Goal: Check status: Check status

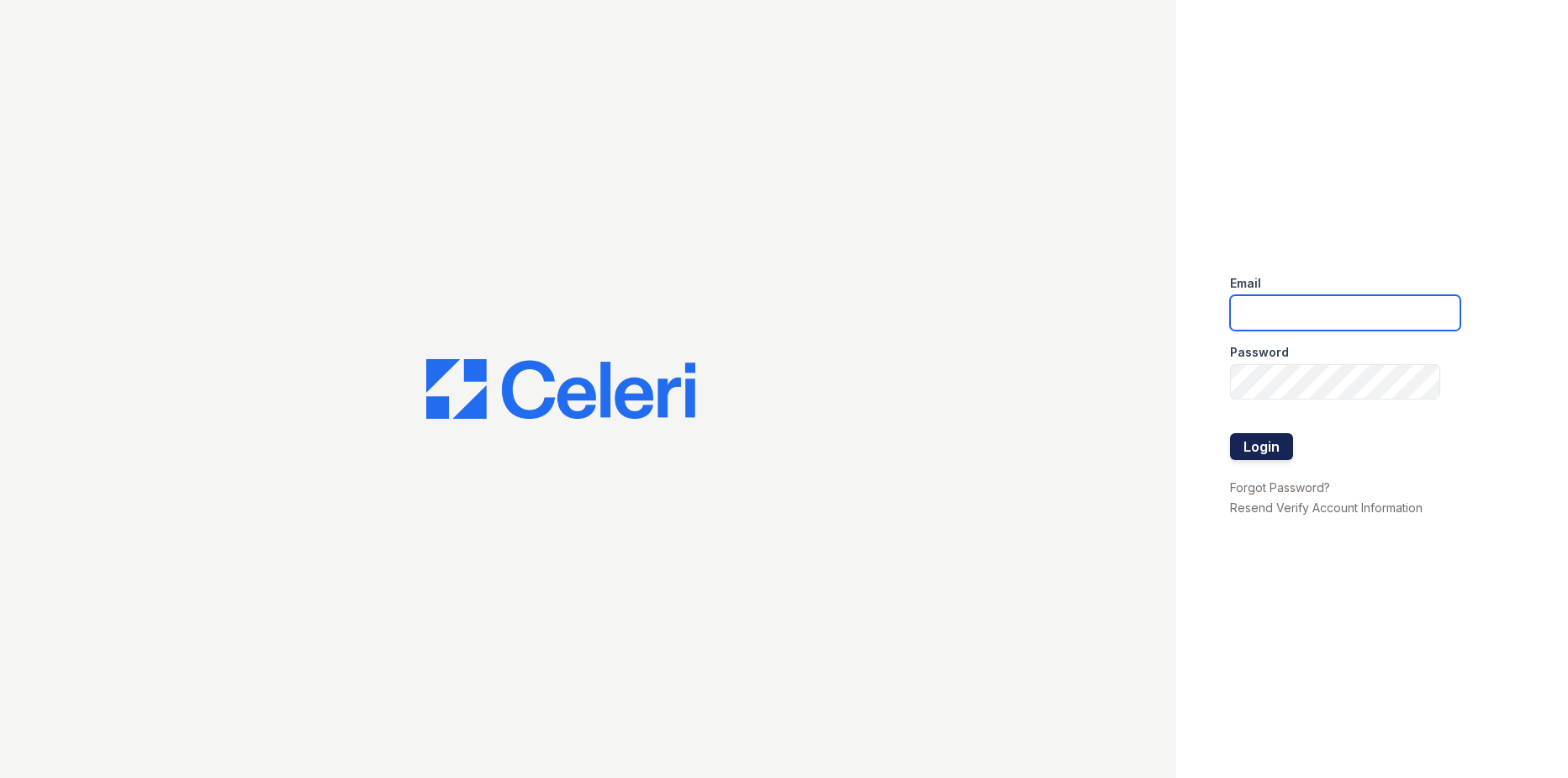
type input "[DOMAIN_NAME][EMAIL_ADDRESS][DOMAIN_NAME]"
click at [1274, 447] on button "Login" at bounding box center [1261, 446] width 63 height 27
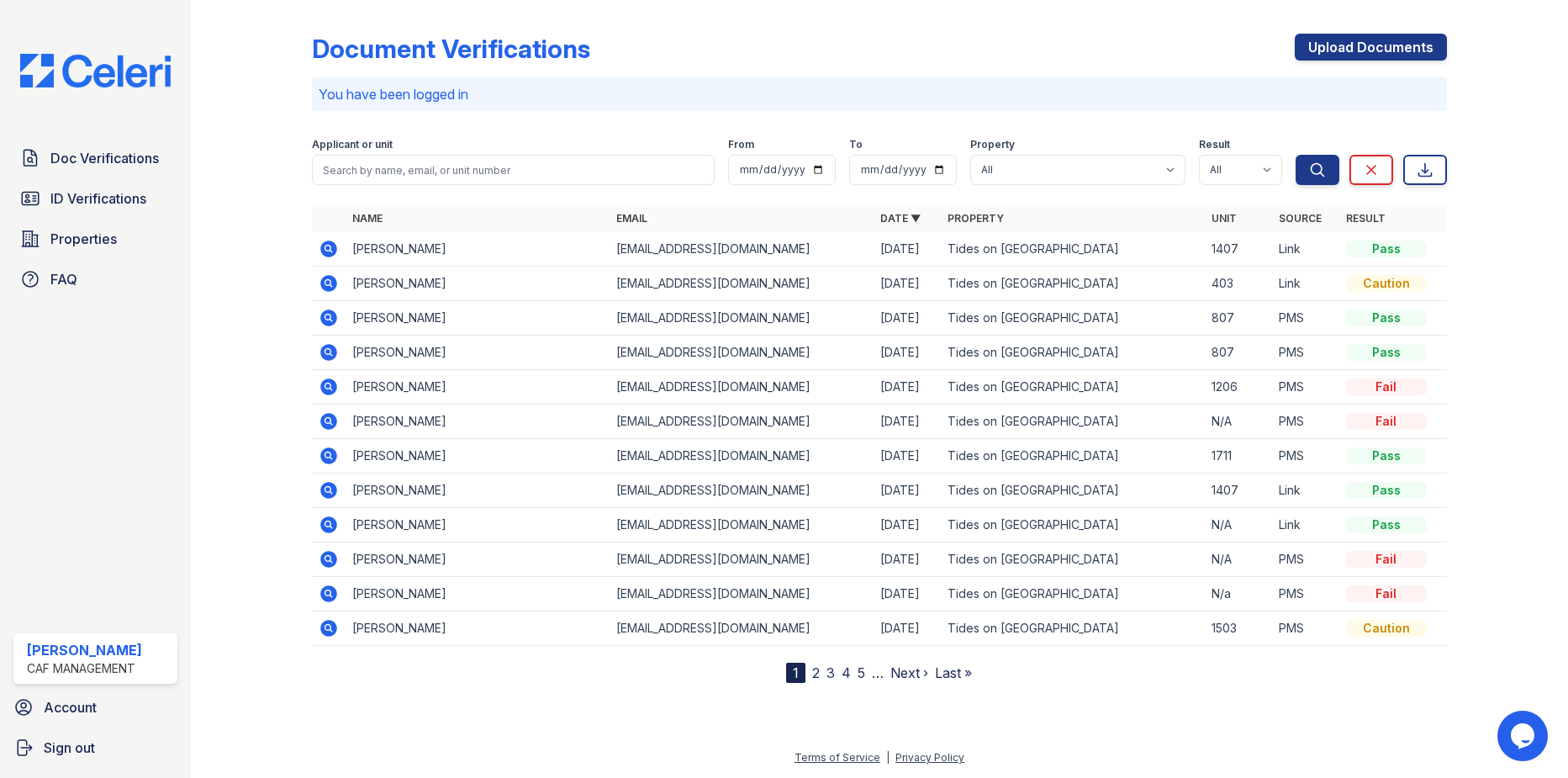
click at [330, 281] on icon at bounding box center [329, 283] width 21 height 21
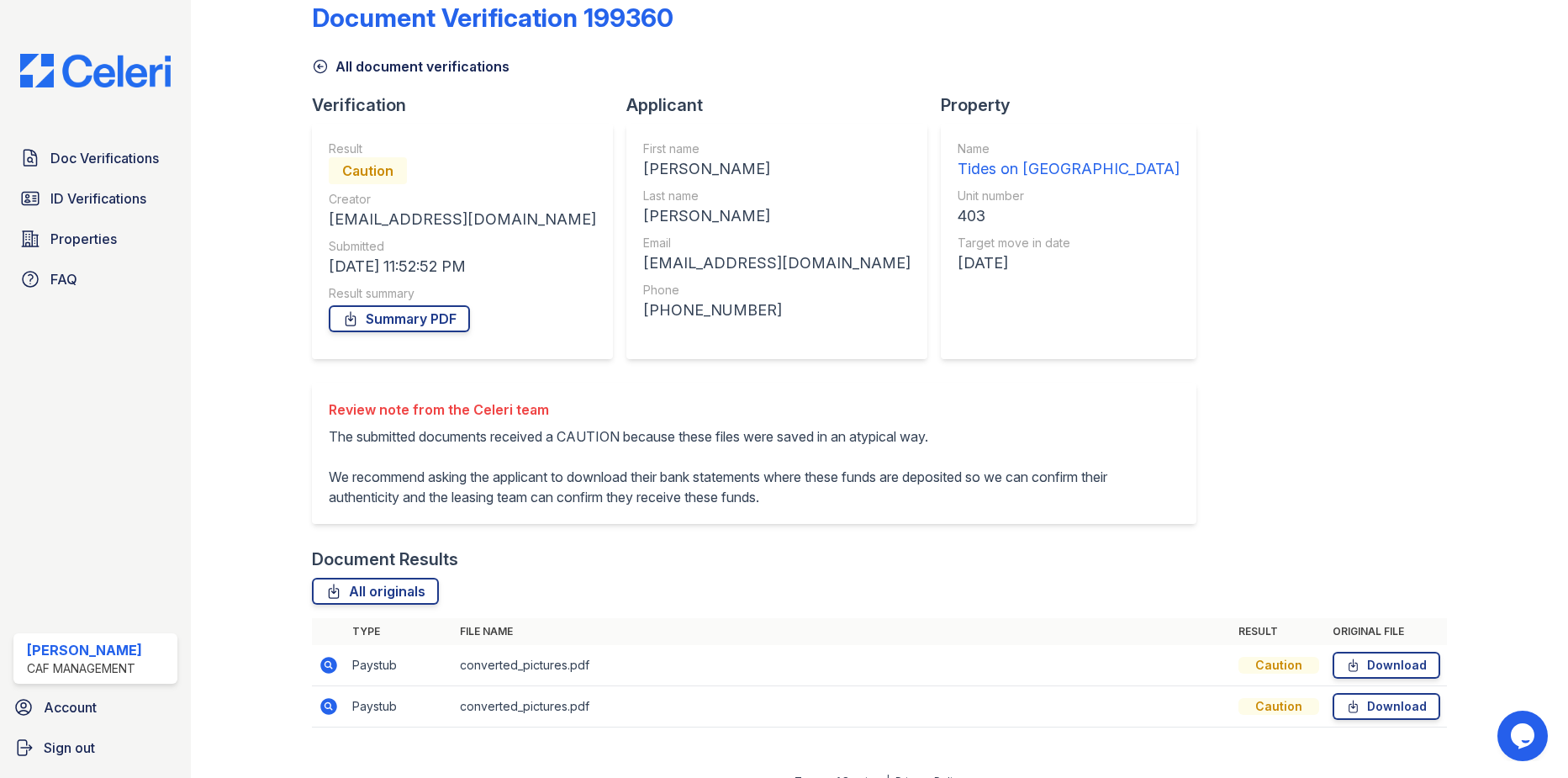
scroll to position [75, 0]
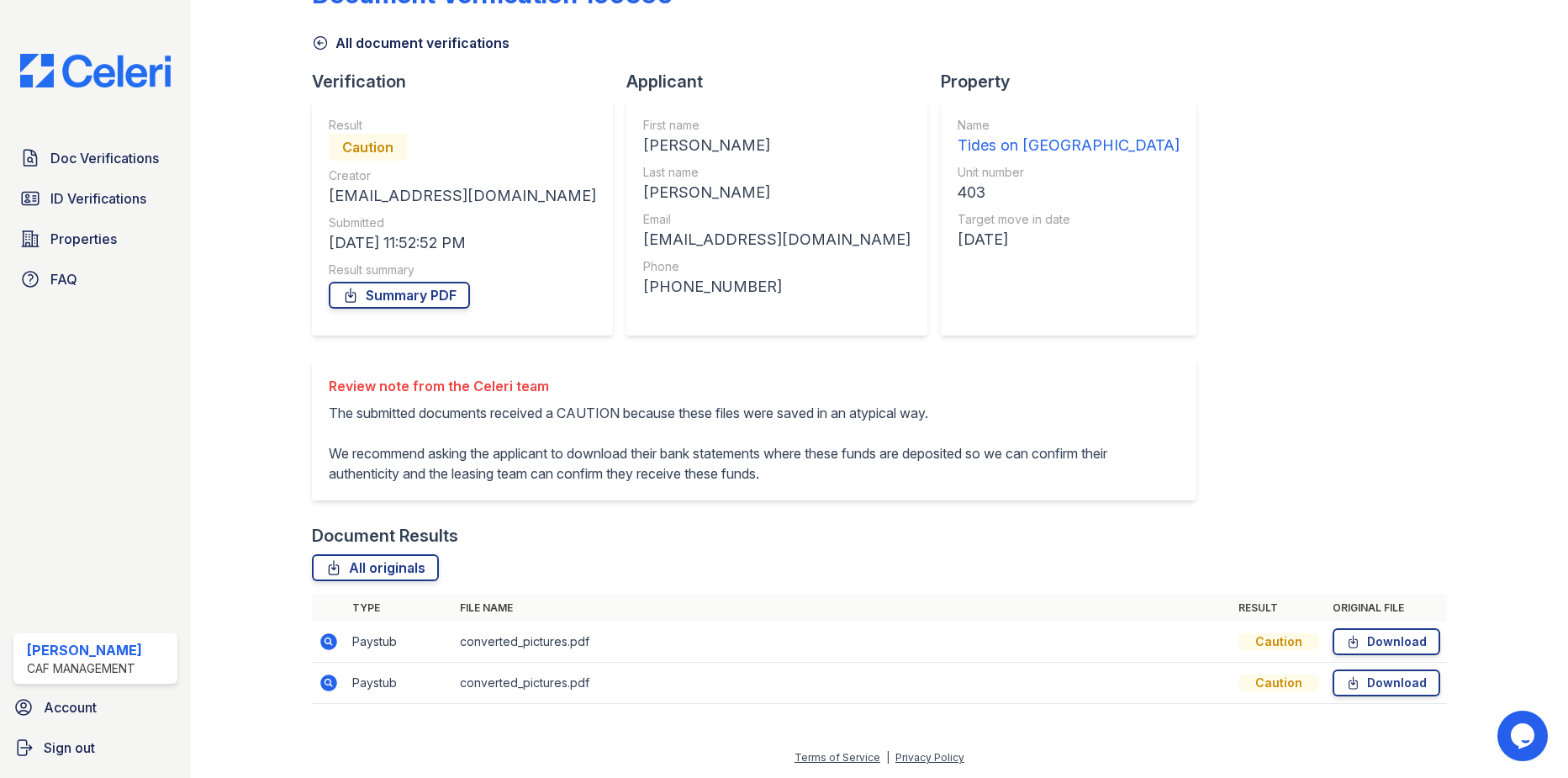
click at [319, 640] on icon at bounding box center [329, 641] width 21 height 21
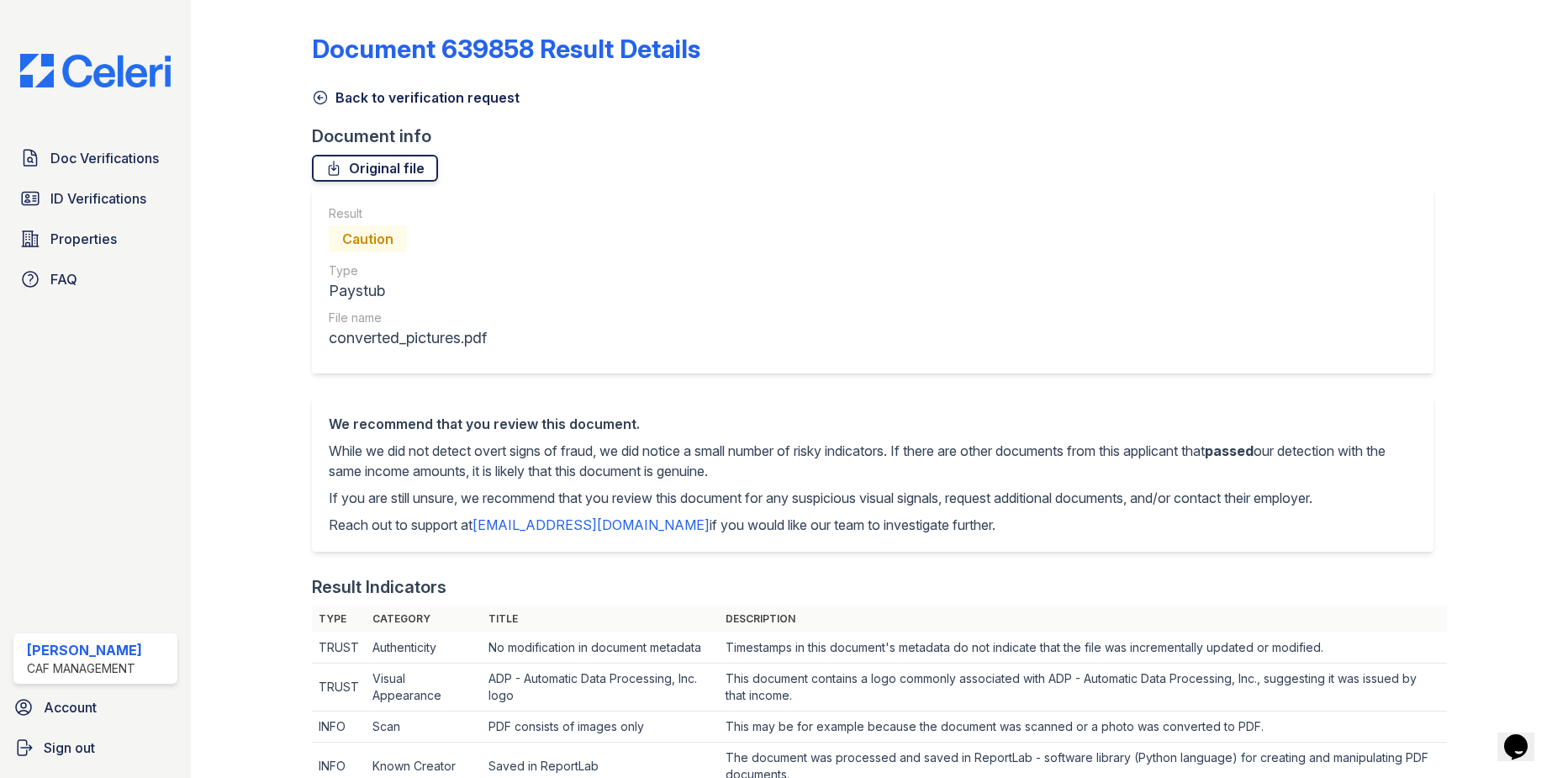
click at [403, 168] on link "Original file" at bounding box center [375, 168] width 127 height 27
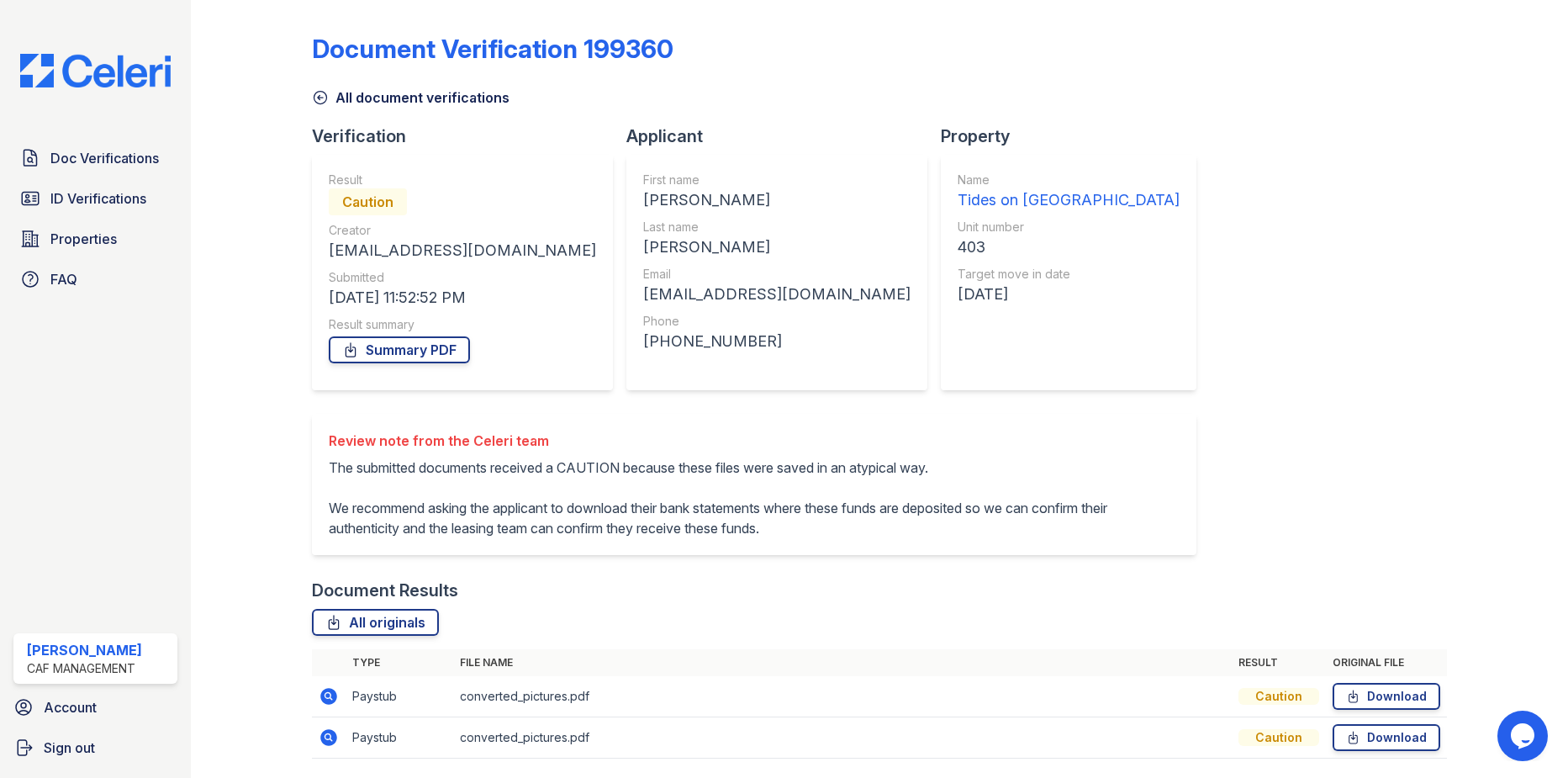
scroll to position [75, 0]
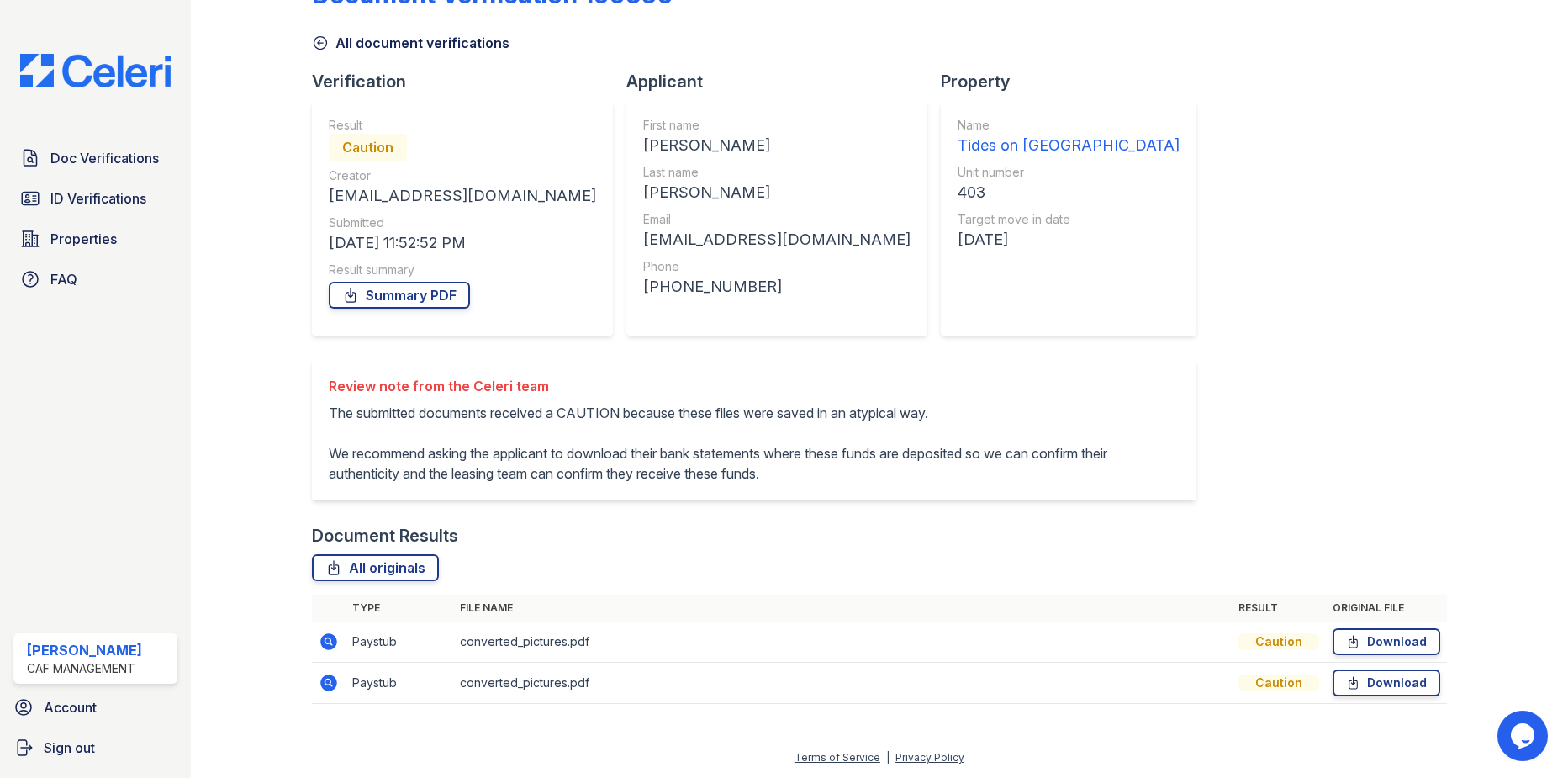
click at [329, 680] on icon at bounding box center [329, 682] width 21 height 21
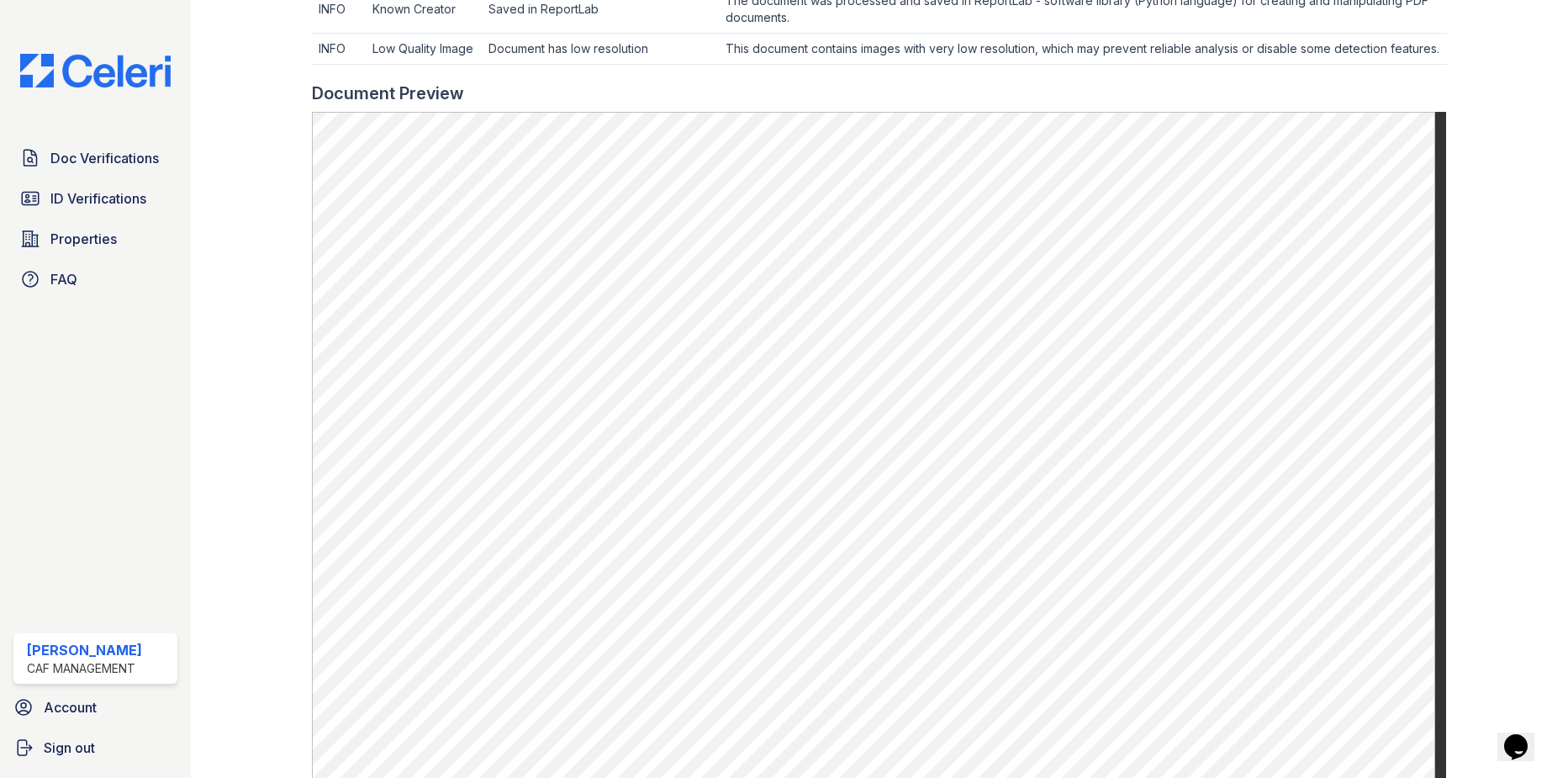
scroll to position [942, 0]
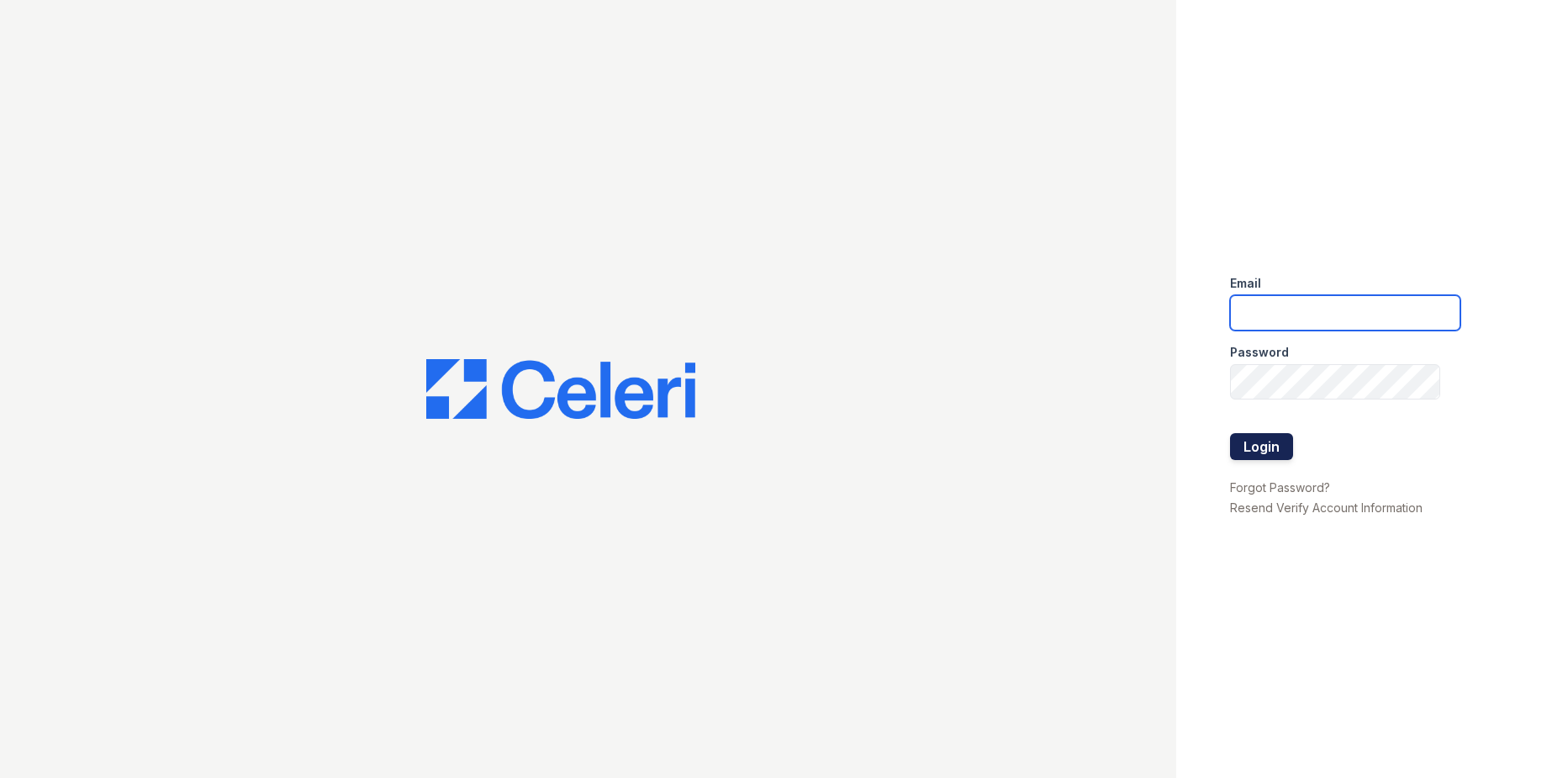
type input "westcreek.pm@cafmanagement.com"
click at [1287, 449] on button "Login" at bounding box center [1261, 446] width 63 height 27
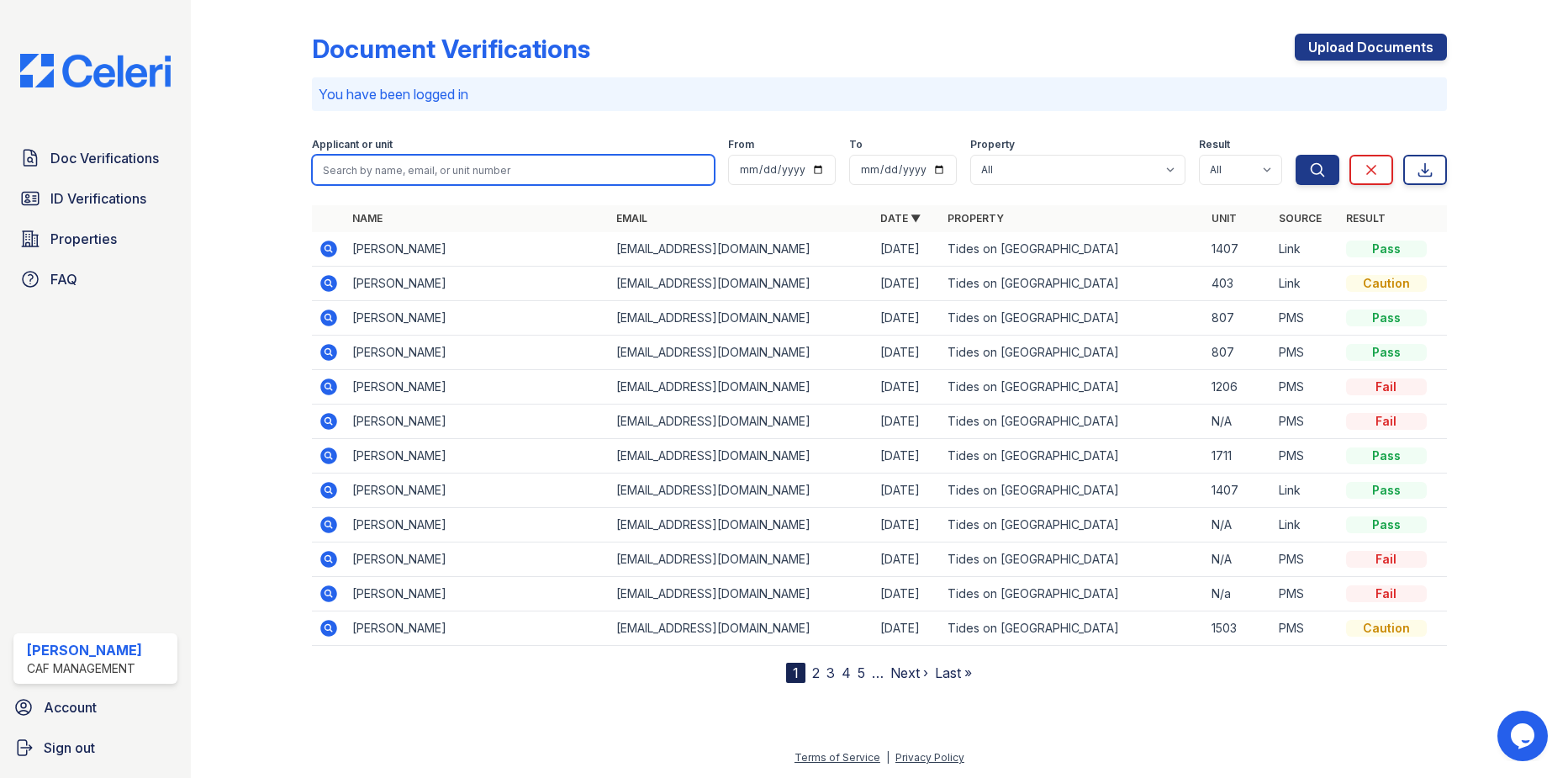
click at [408, 165] on input "search" at bounding box center [513, 170] width 402 height 30
click at [409, 172] on input "search" at bounding box center [513, 170] width 402 height 30
type input "[PERSON_NAME]"
click at [1296, 155] on button "Search" at bounding box center [1318, 170] width 44 height 30
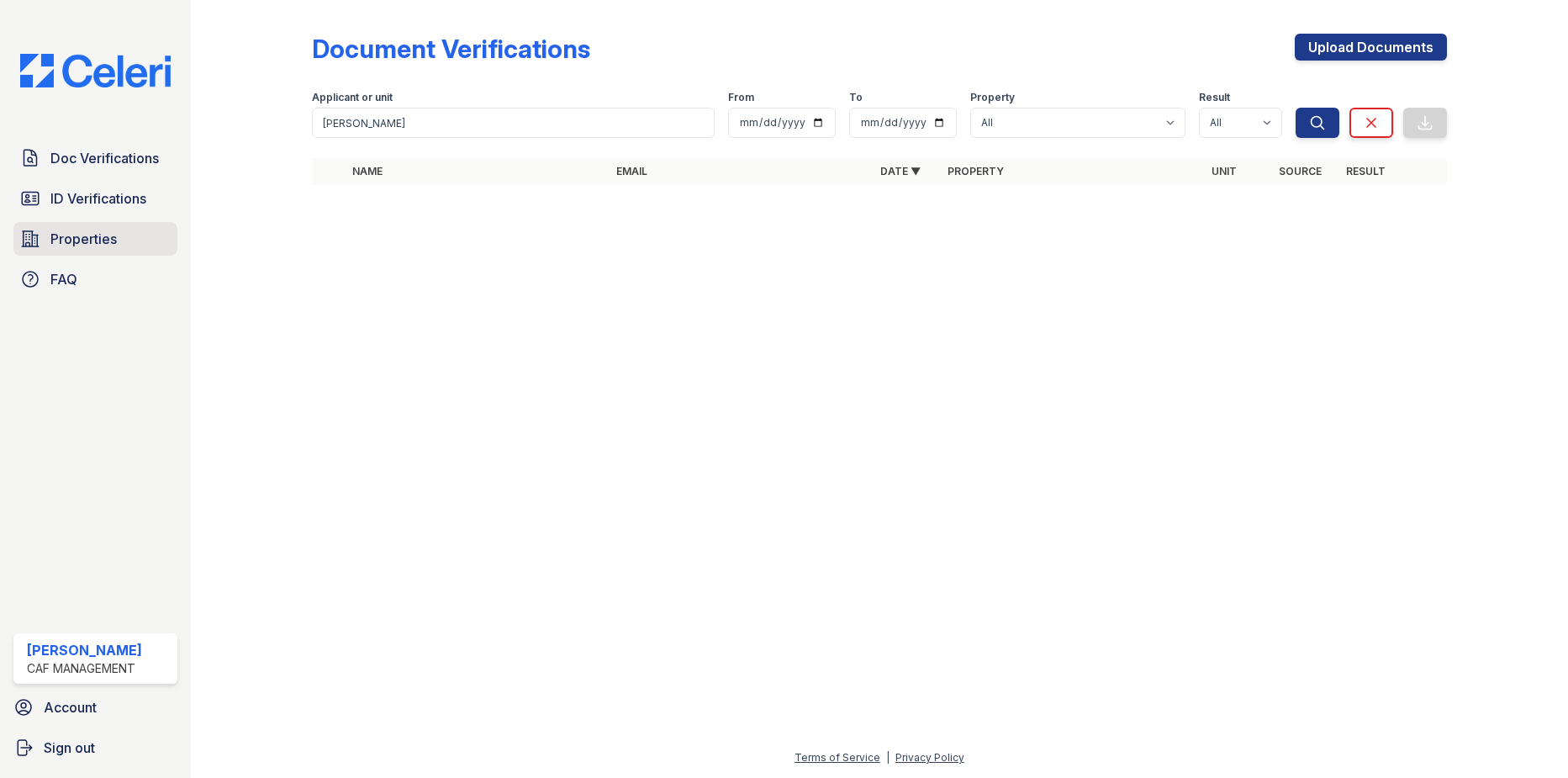
click at [78, 238] on span "Properties" at bounding box center [83, 239] width 67 height 21
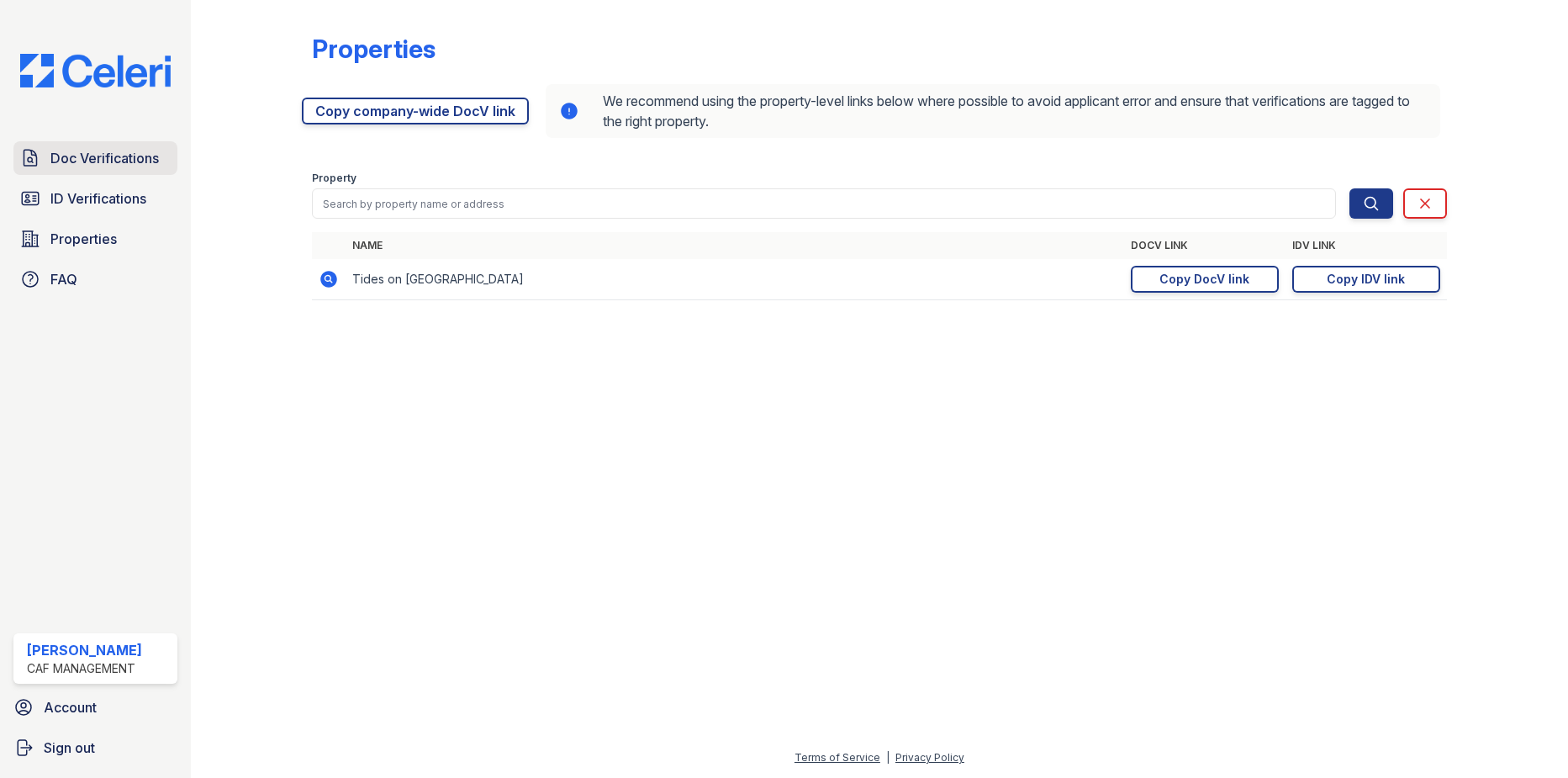
click at [113, 163] on span "Doc Verifications" at bounding box center [105, 158] width 109 height 21
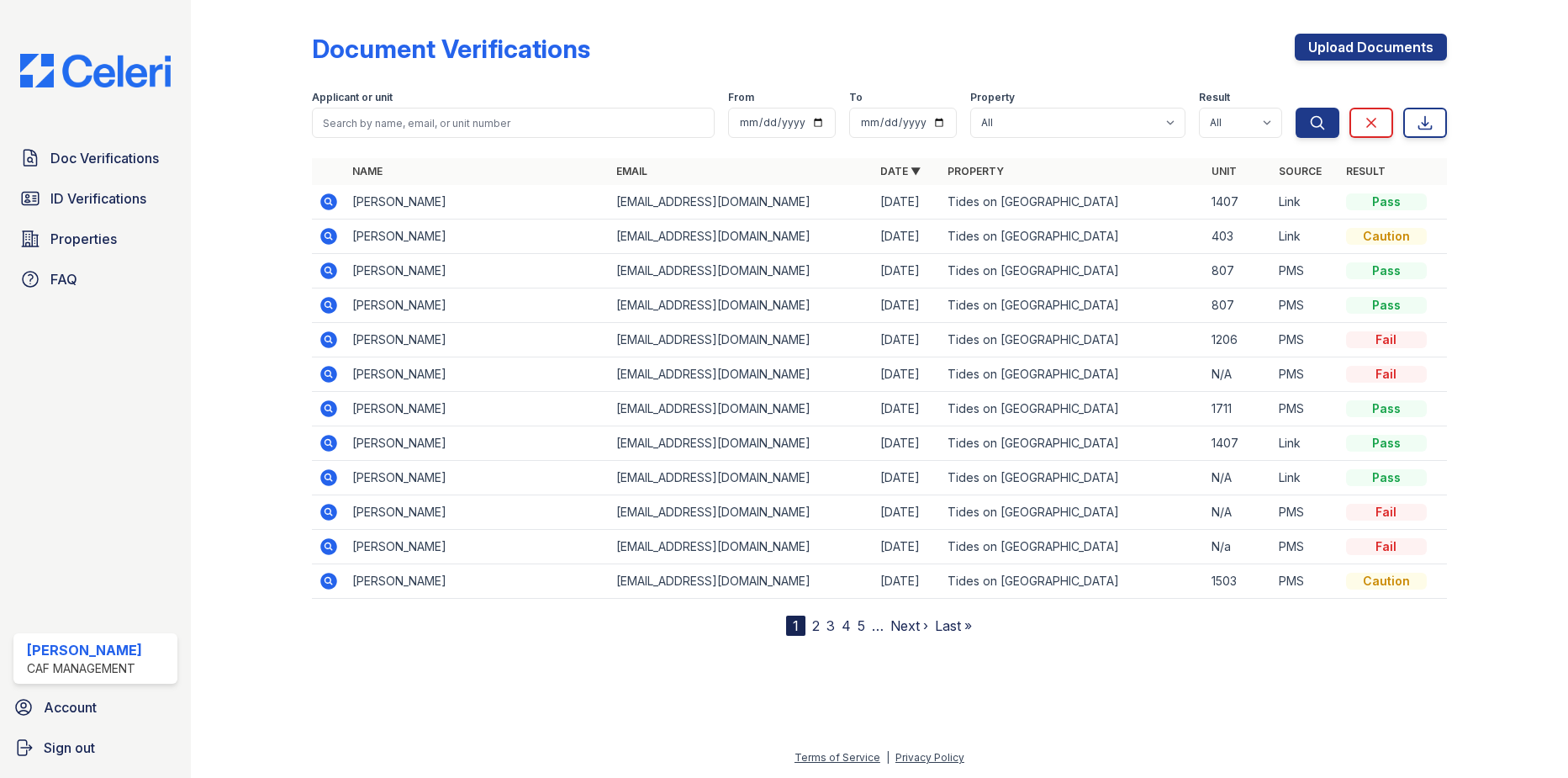
click at [333, 578] on icon at bounding box center [330, 581] width 17 height 17
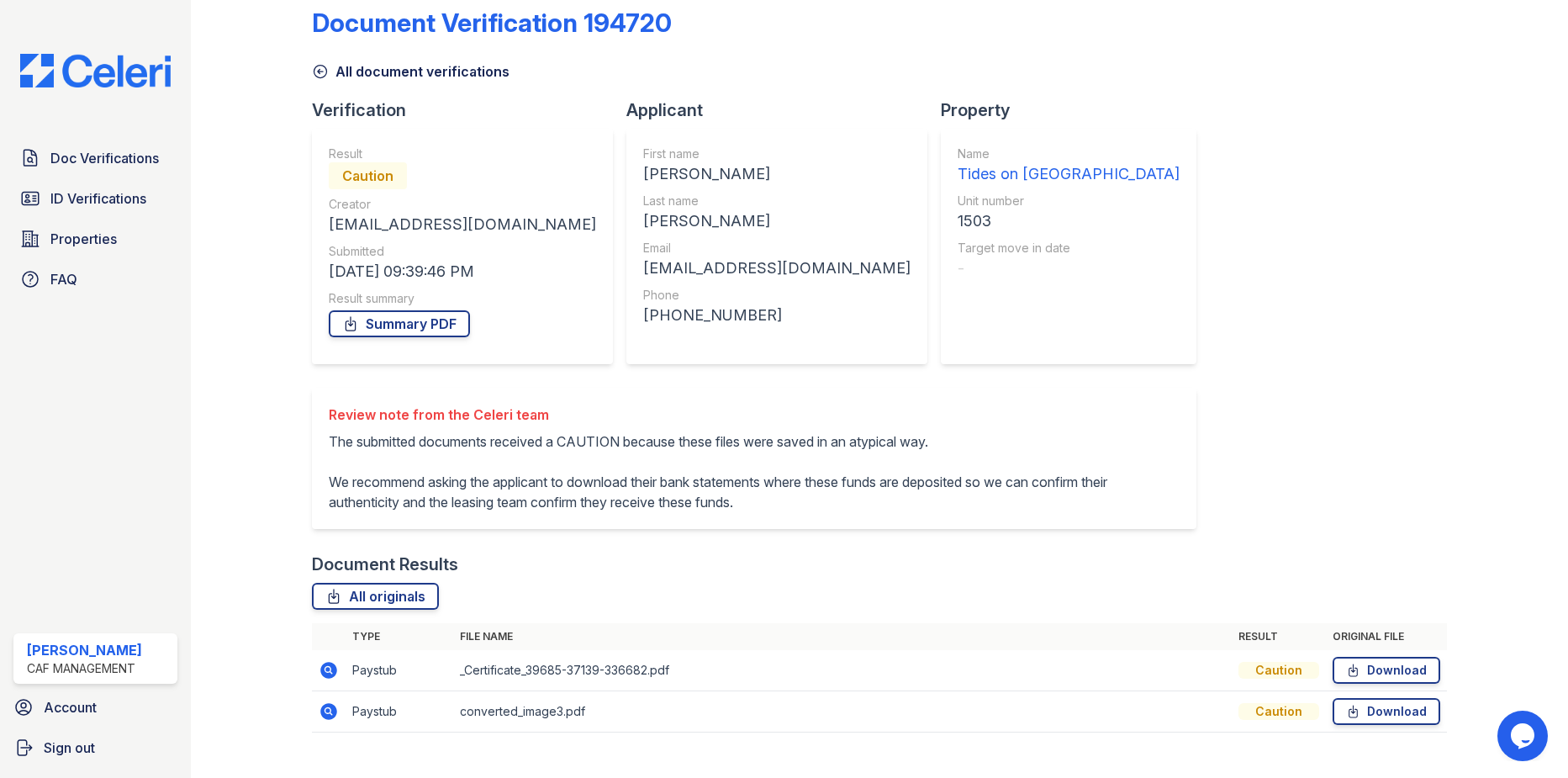
scroll to position [54, 0]
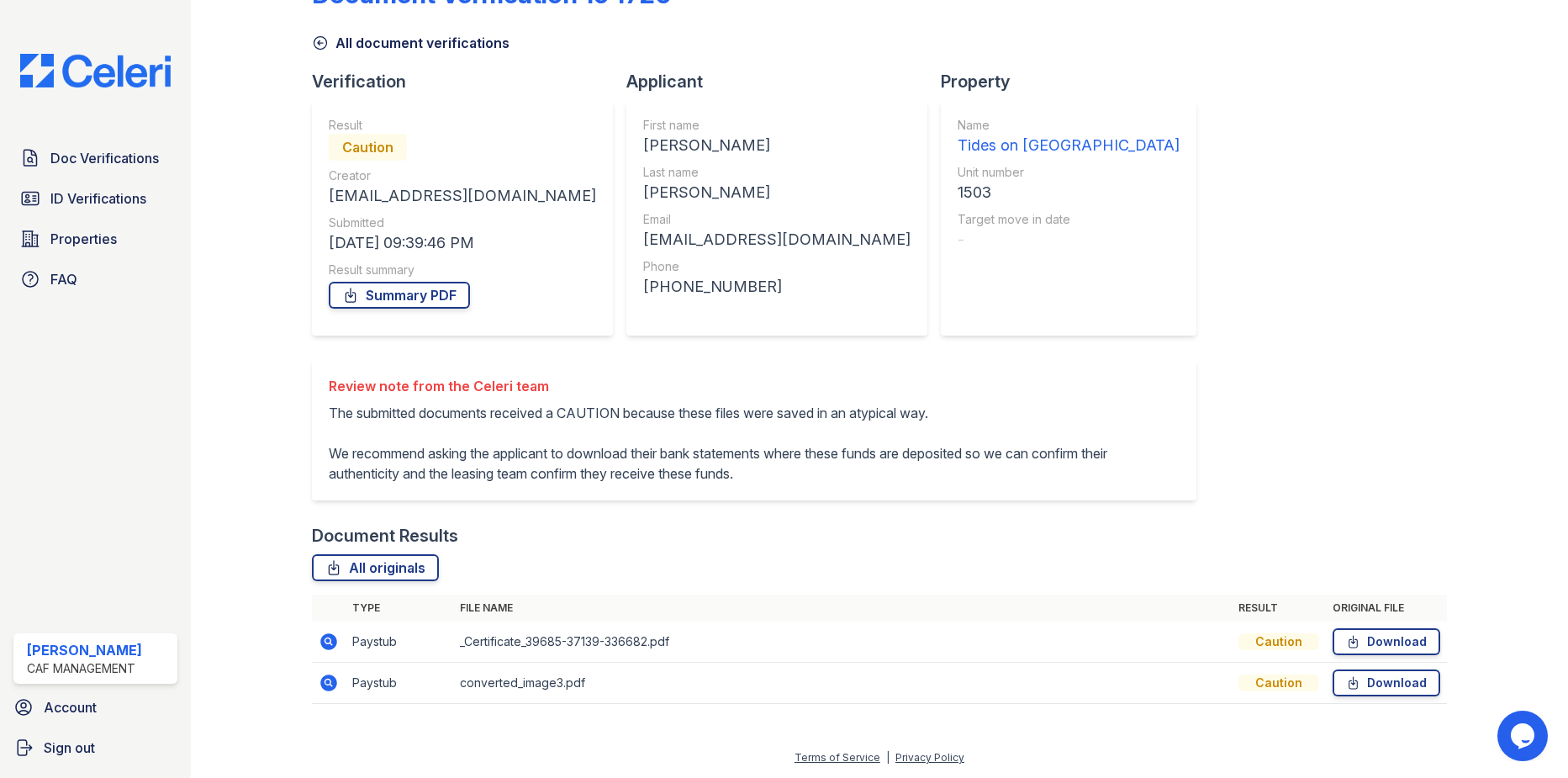
click at [333, 642] on icon at bounding box center [330, 641] width 17 height 17
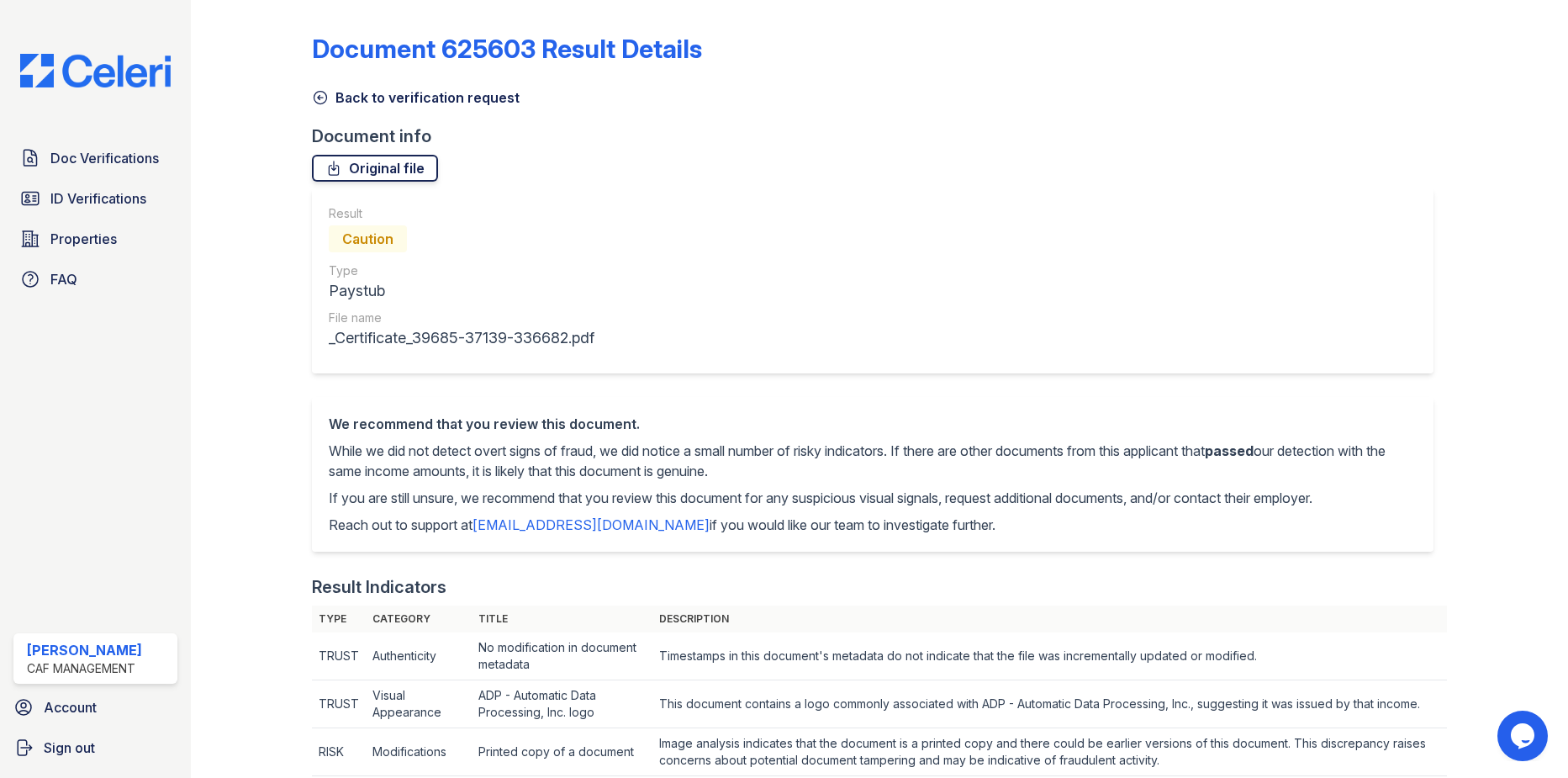
click at [388, 163] on link "Original file" at bounding box center [375, 168] width 127 height 27
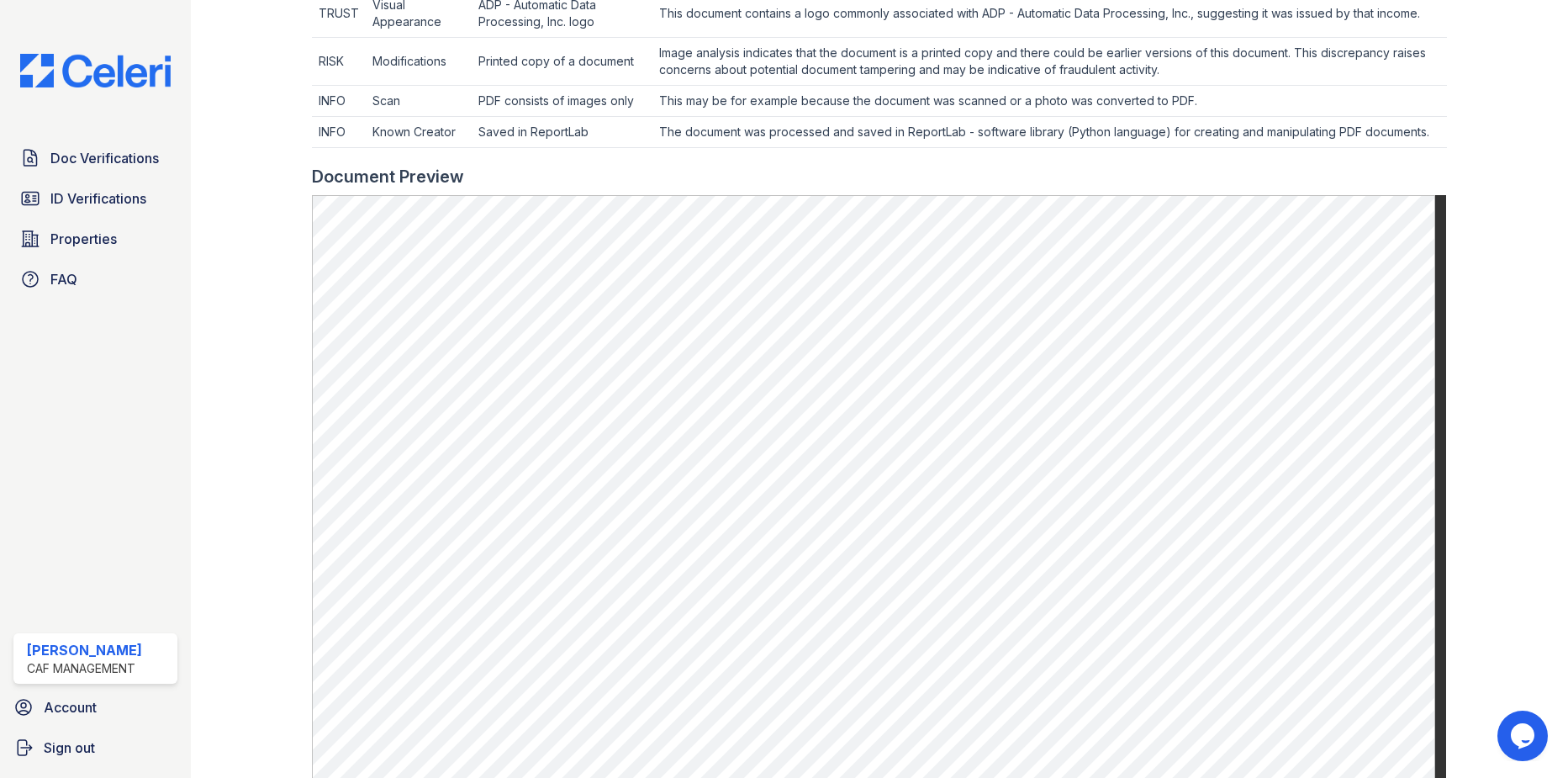
scroll to position [942, 0]
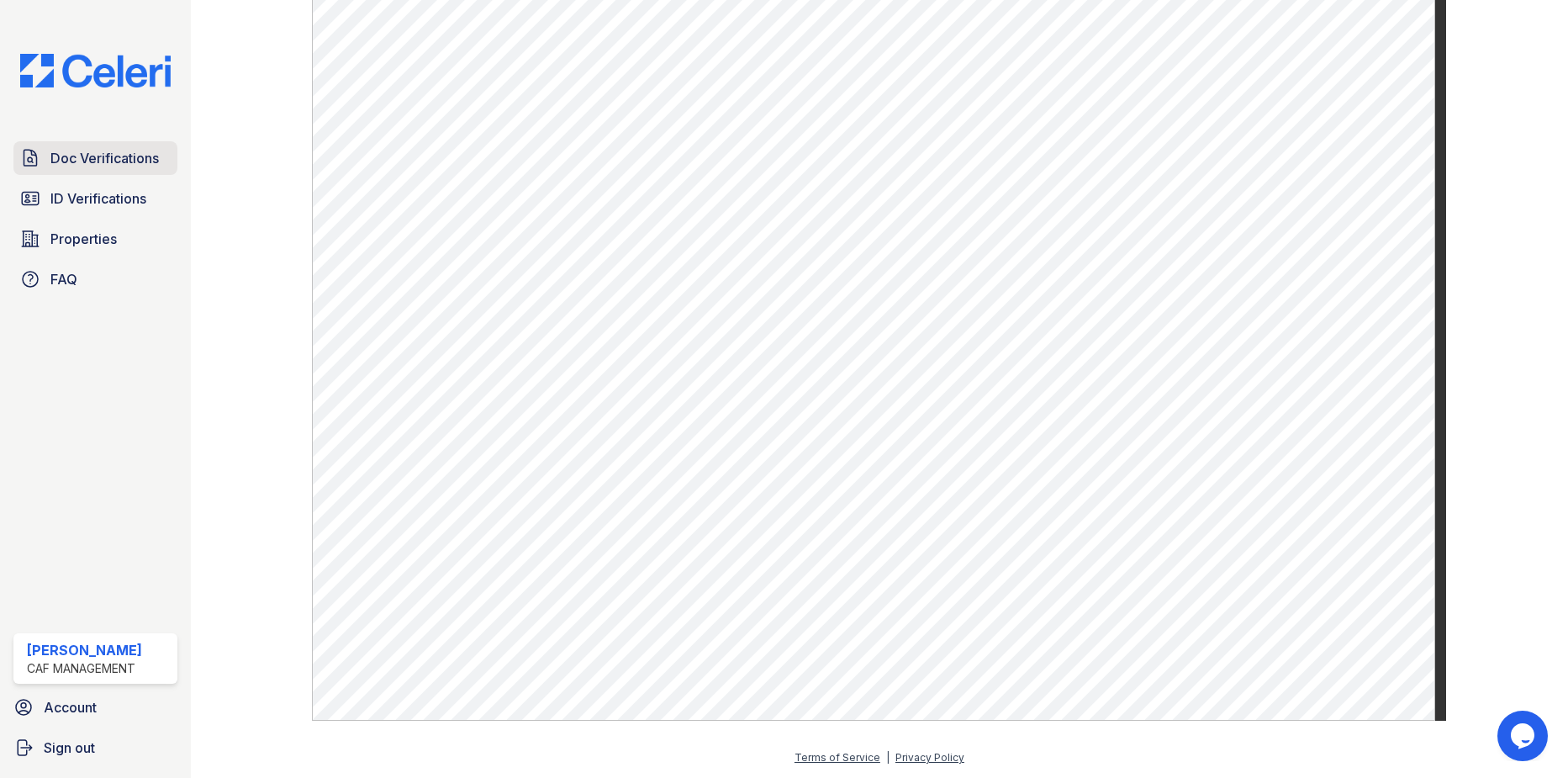
click at [88, 154] on span "Doc Verifications" at bounding box center [105, 158] width 109 height 21
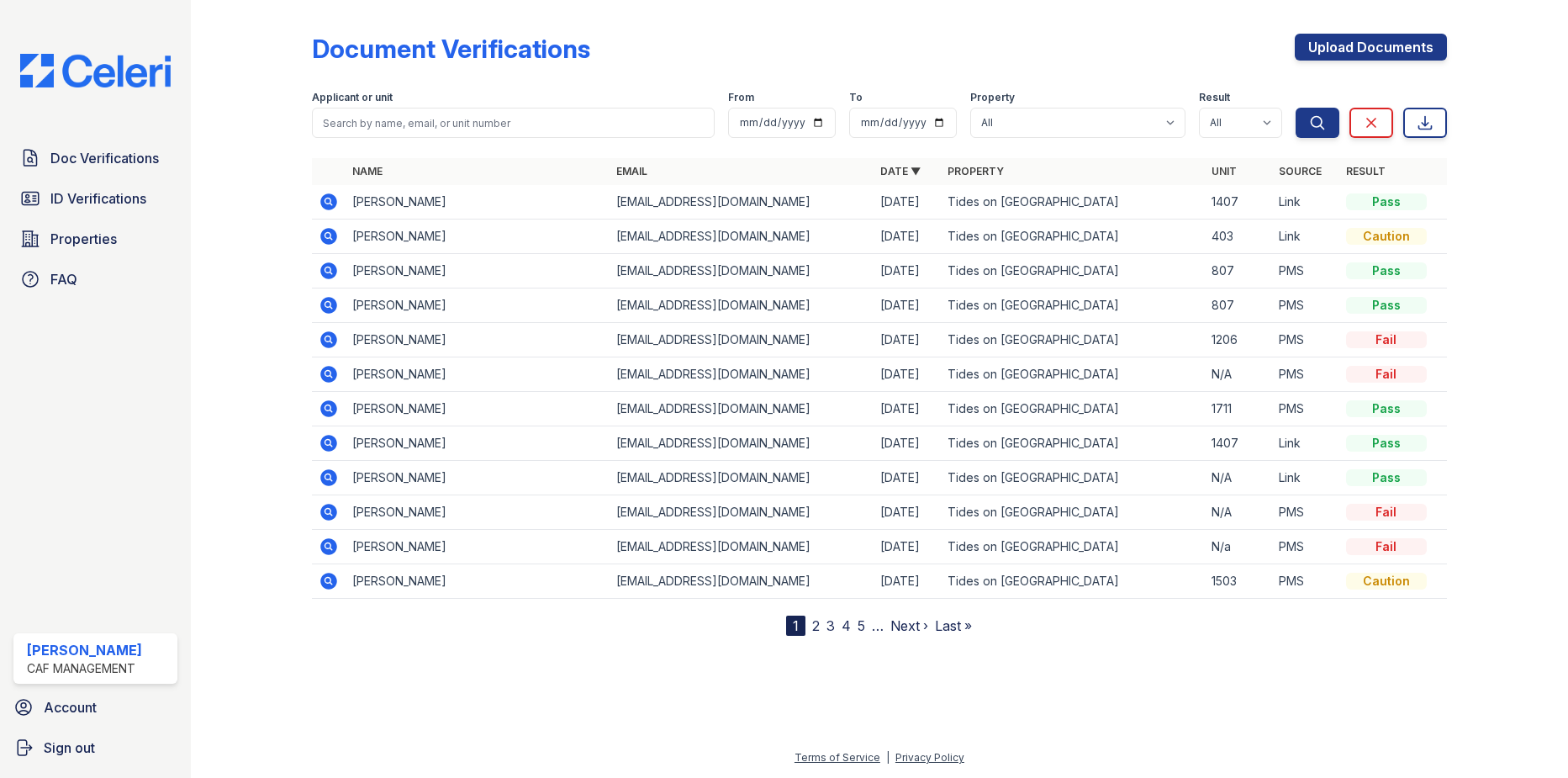
click at [329, 236] on icon at bounding box center [328, 234] width 4 height 4
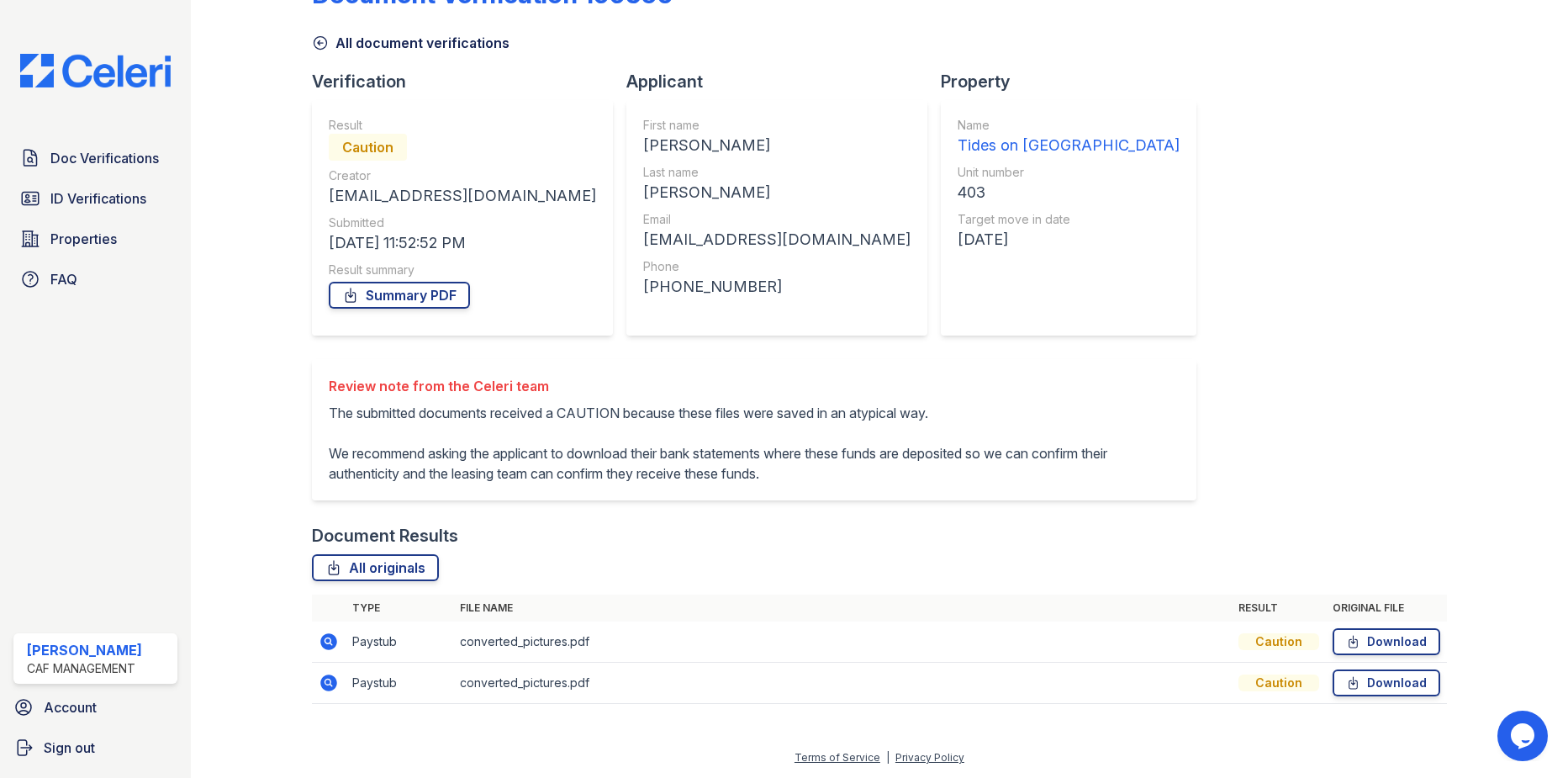
scroll to position [75, 0]
click at [322, 647] on icon at bounding box center [330, 641] width 17 height 17
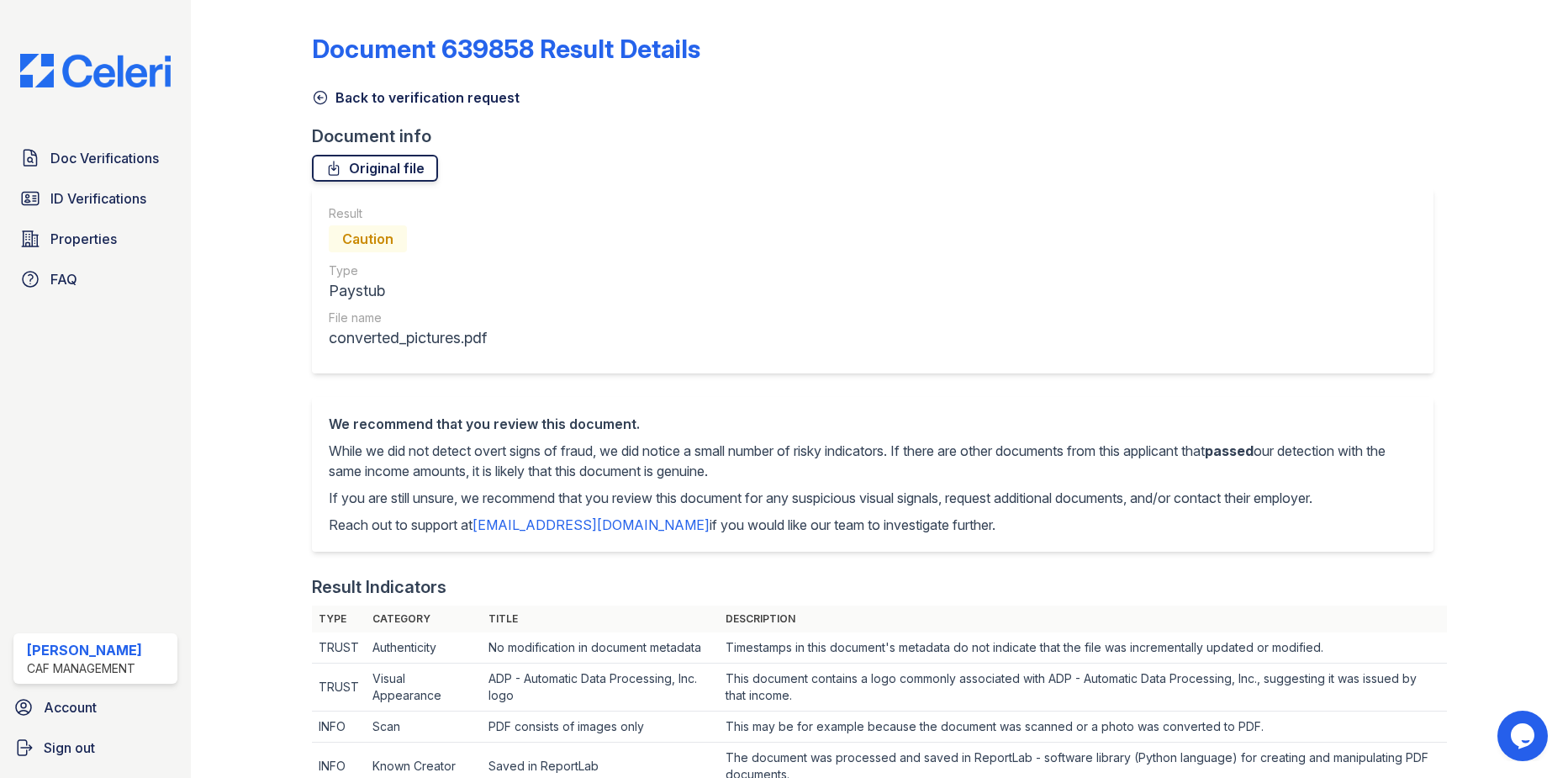
click at [354, 164] on link "Original file" at bounding box center [375, 168] width 127 height 27
click at [603, 473] on p "While we did not detect overt signs of fraud, we did notice a small number of r…" at bounding box center [873, 460] width 1088 height 40
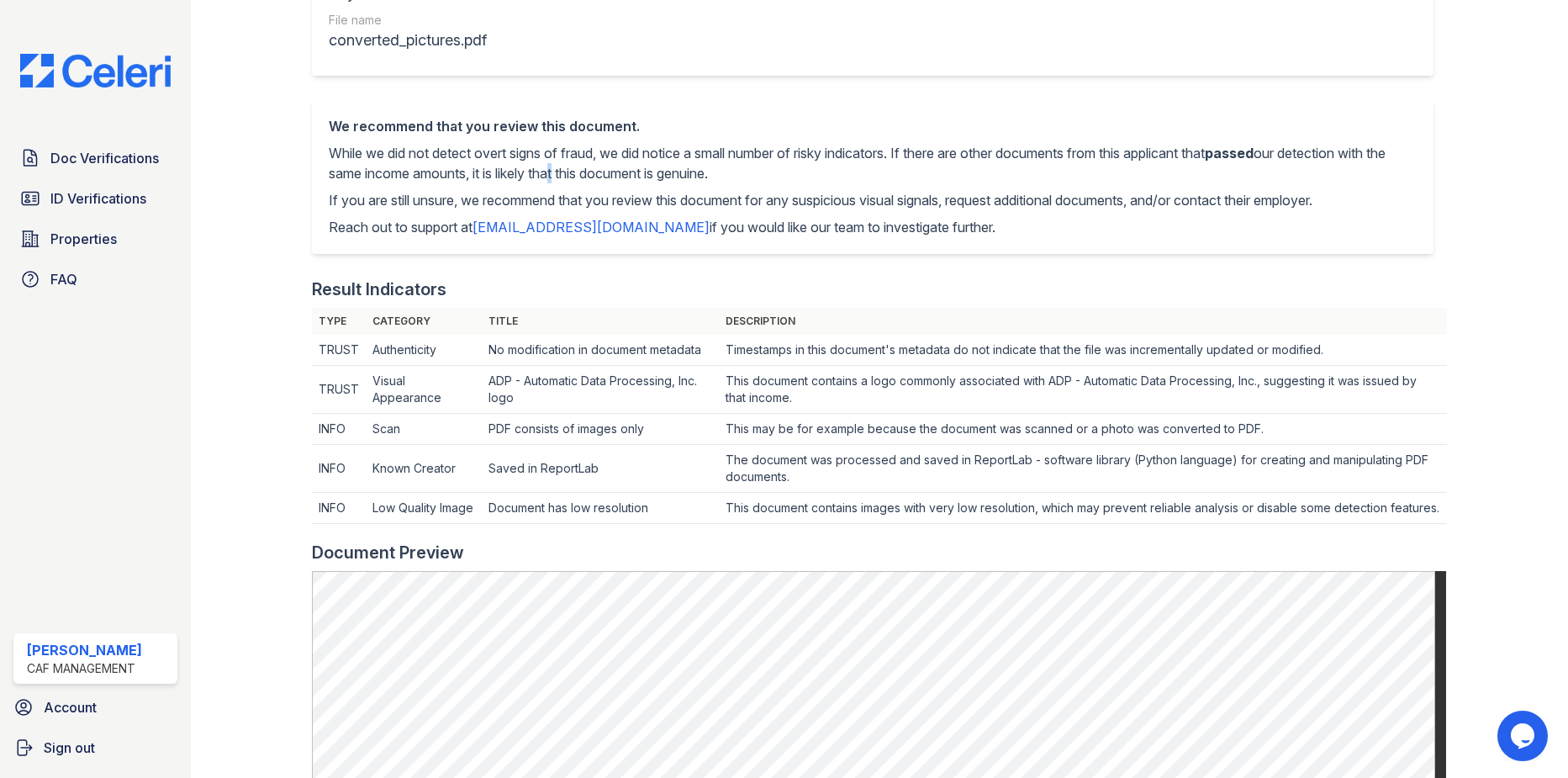
scroll to position [364, 0]
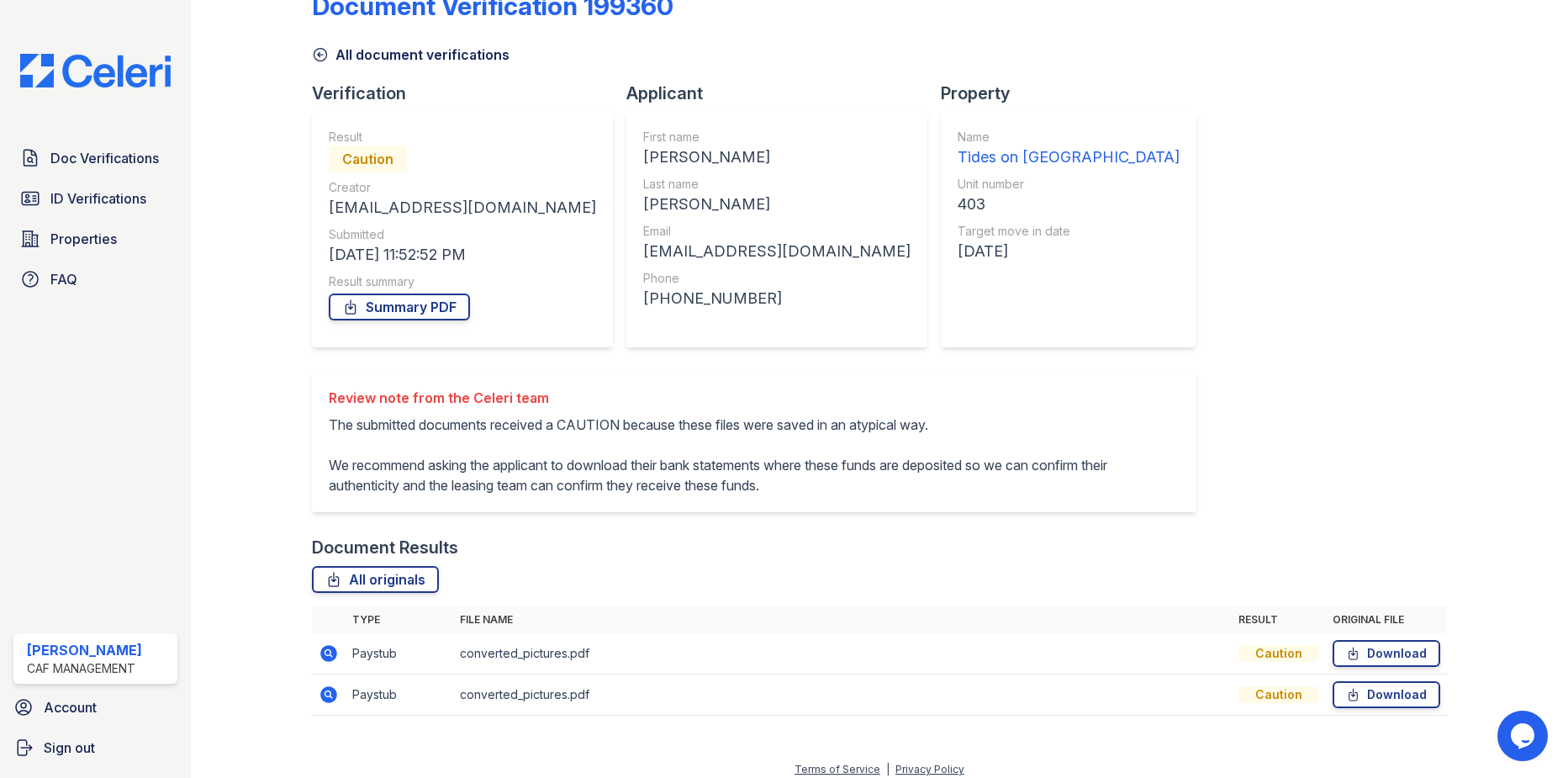
scroll to position [75, 0]
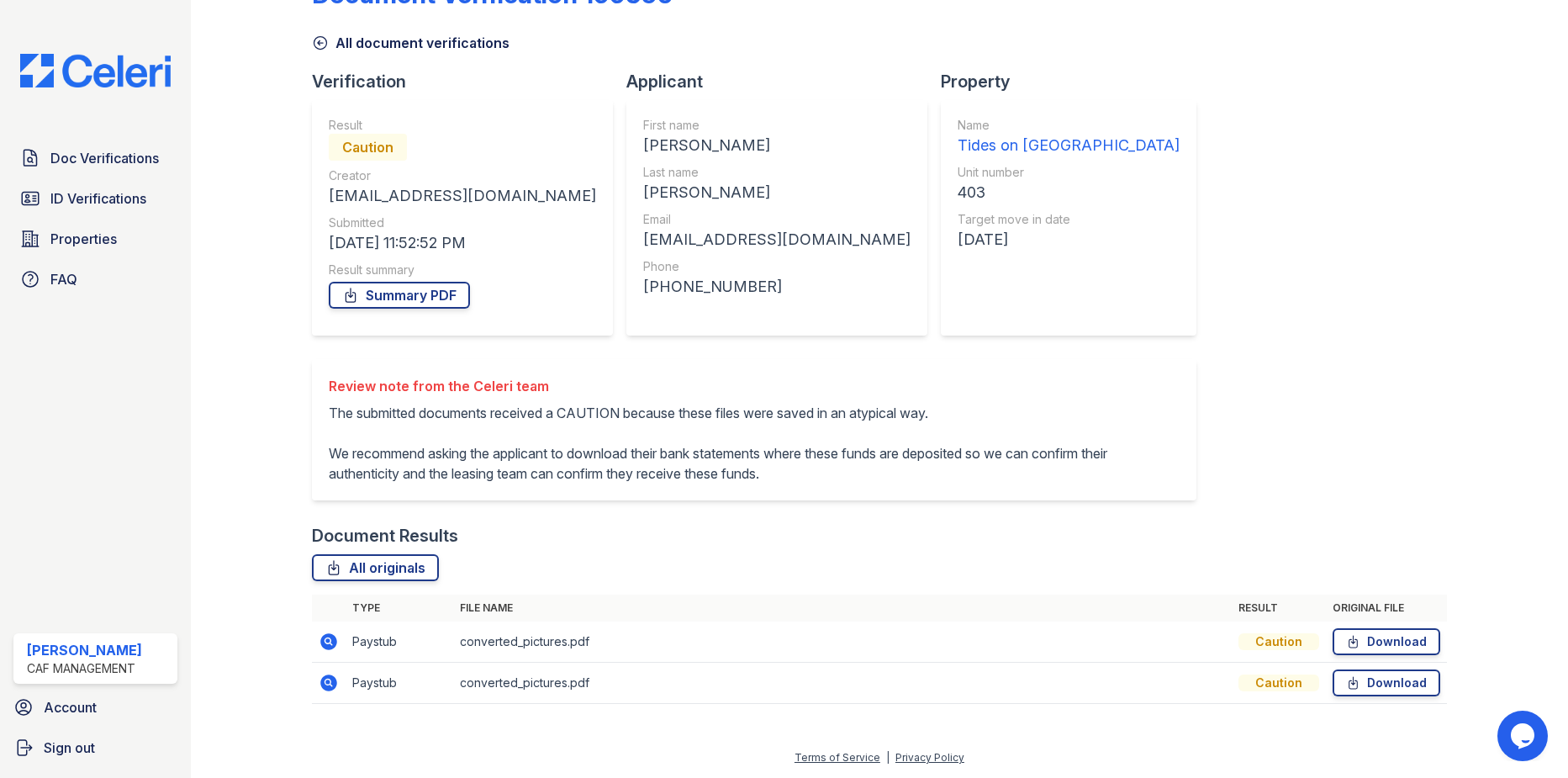
click at [325, 633] on icon at bounding box center [329, 641] width 21 height 21
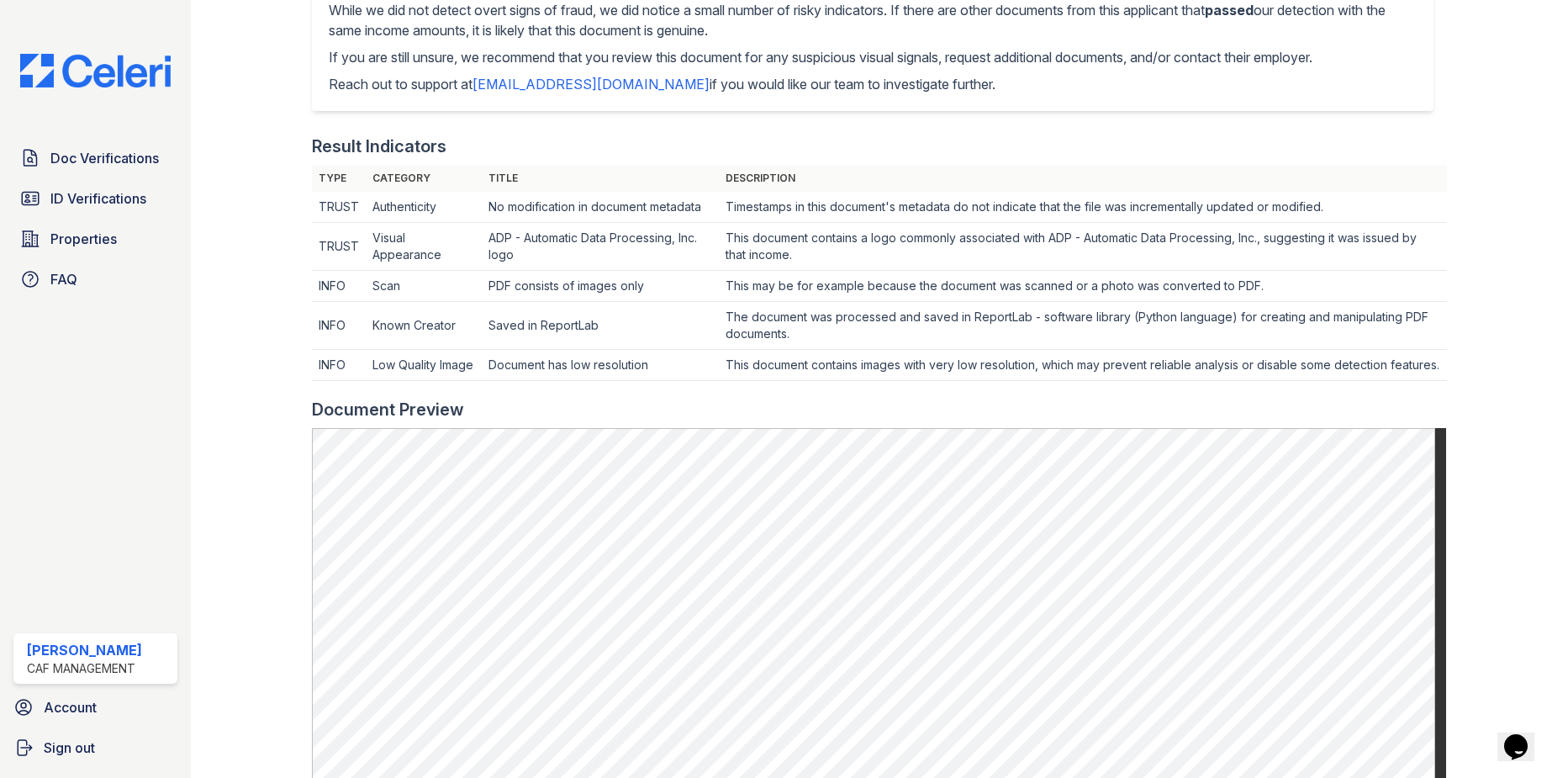
scroll to position [420, 0]
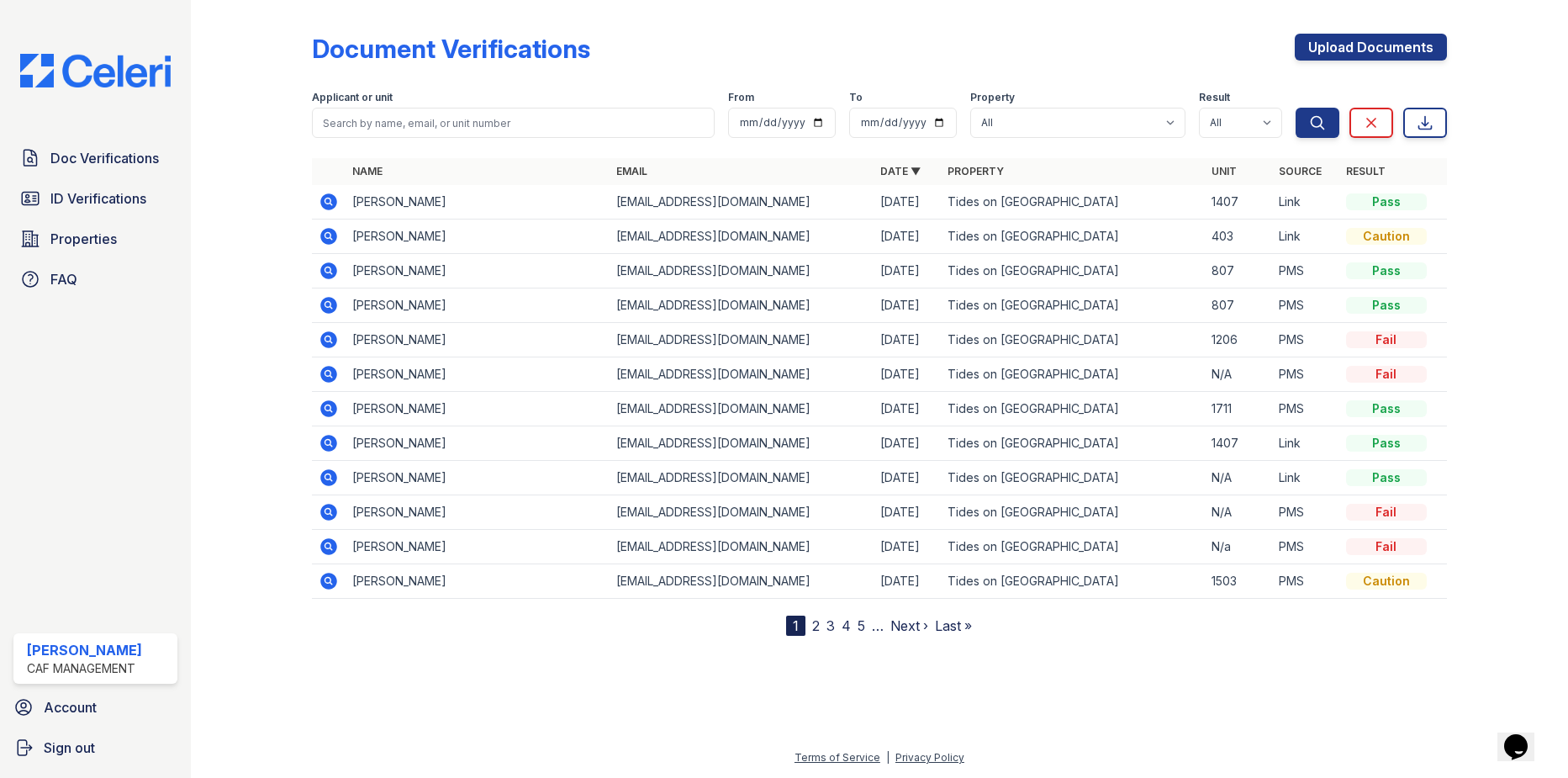
click at [330, 245] on icon at bounding box center [329, 236] width 21 height 21
